Goal: Transaction & Acquisition: Purchase product/service

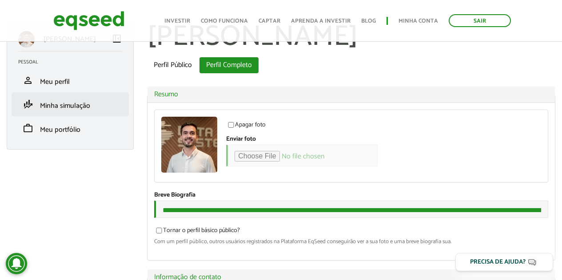
scroll to position [28, 0]
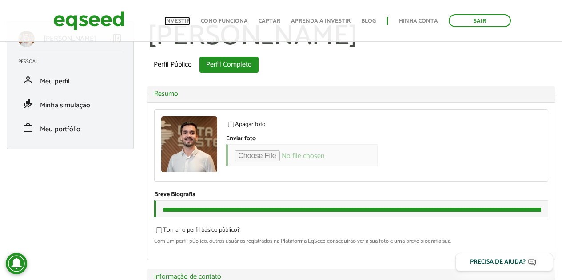
click at [179, 22] on link "Investir" at bounding box center [177, 21] width 26 height 6
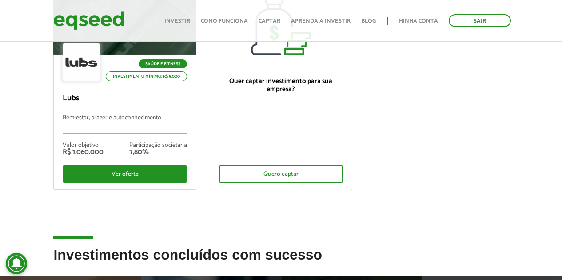
scroll to position [122, 0]
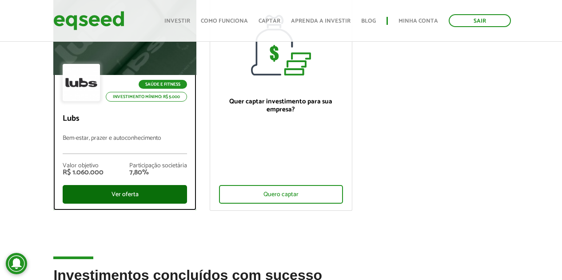
click at [141, 198] on div "Ver oferta" at bounding box center [125, 194] width 124 height 19
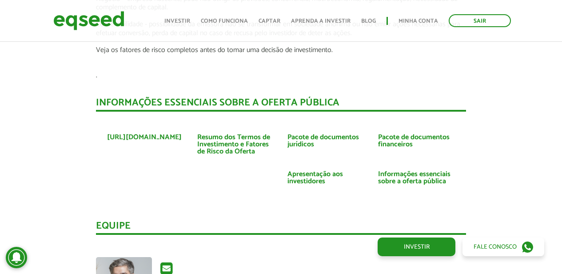
scroll to position [1613, 0]
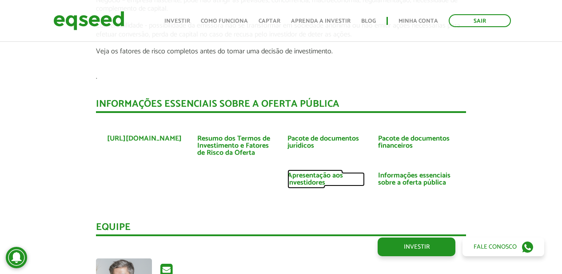
click at [310, 178] on link "Apresentação aos investidores" at bounding box center [325, 179] width 77 height 14
